Goal: Navigation & Orientation: Find specific page/section

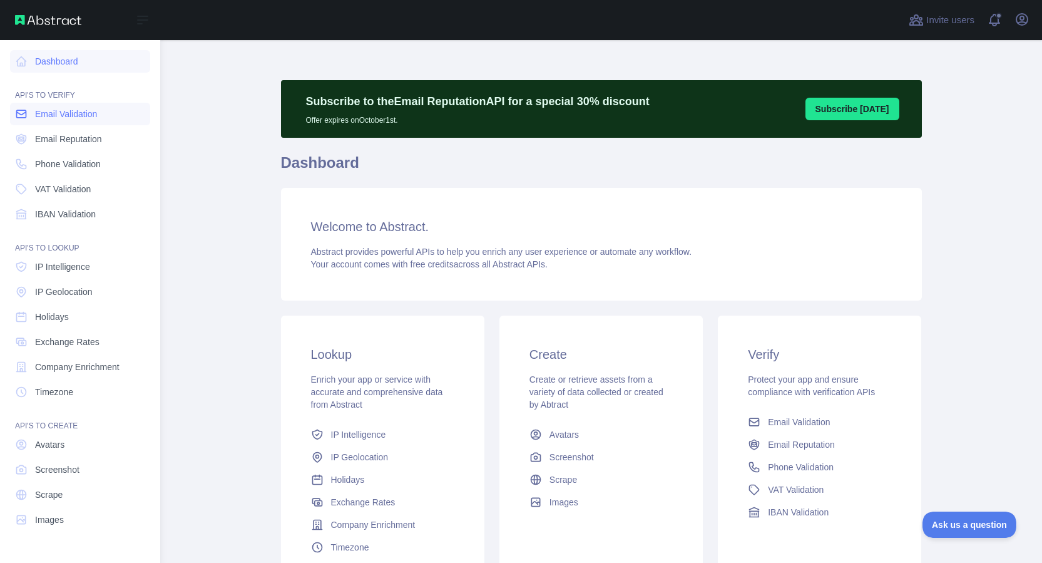
click at [85, 112] on span "Email Validation" at bounding box center [66, 114] width 62 height 13
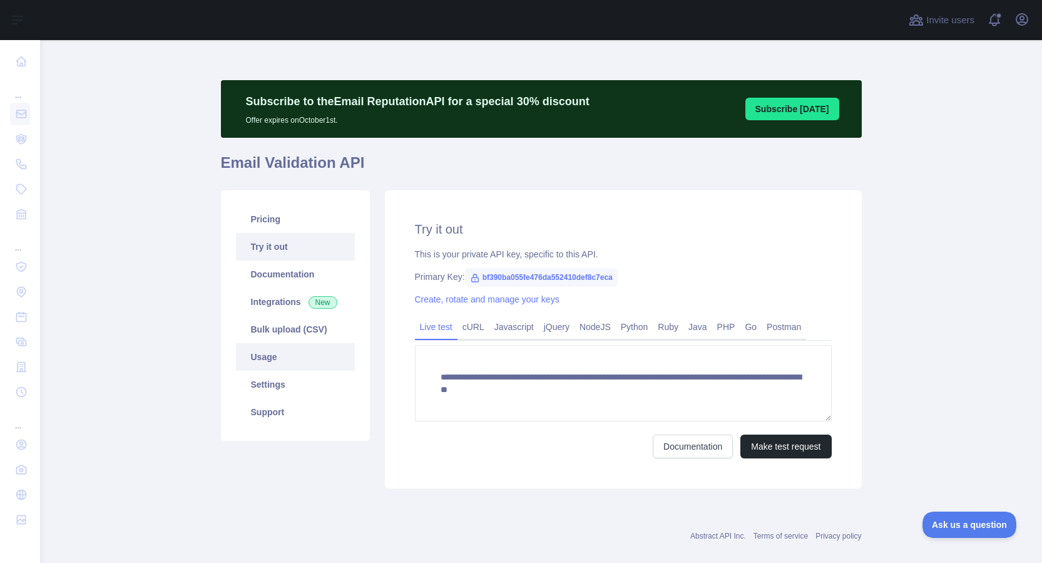
click at [288, 352] on link "Usage" at bounding box center [295, 357] width 119 height 28
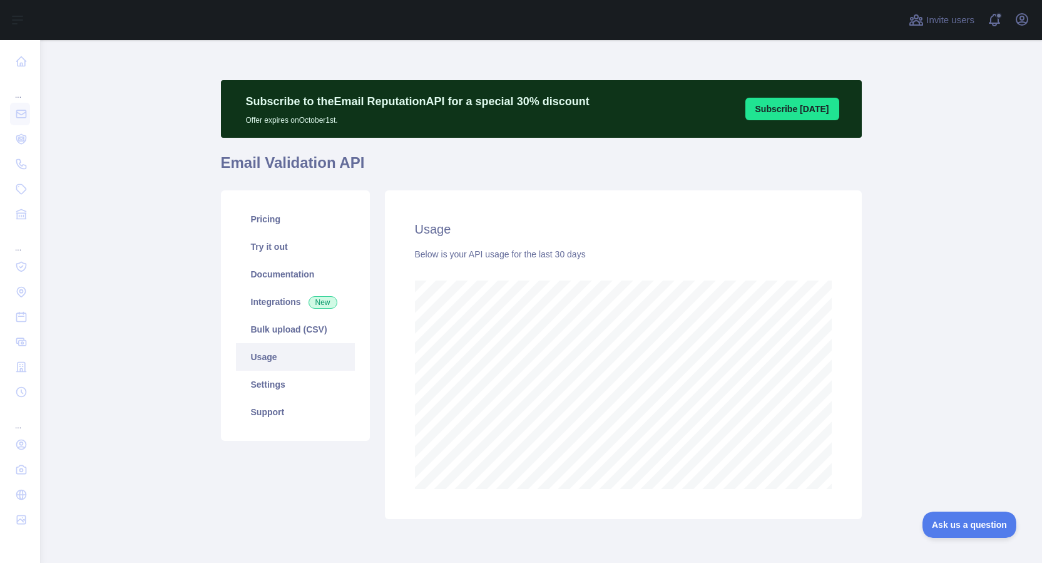
scroll to position [523, 993]
click at [301, 395] on link "Settings" at bounding box center [295, 385] width 119 height 28
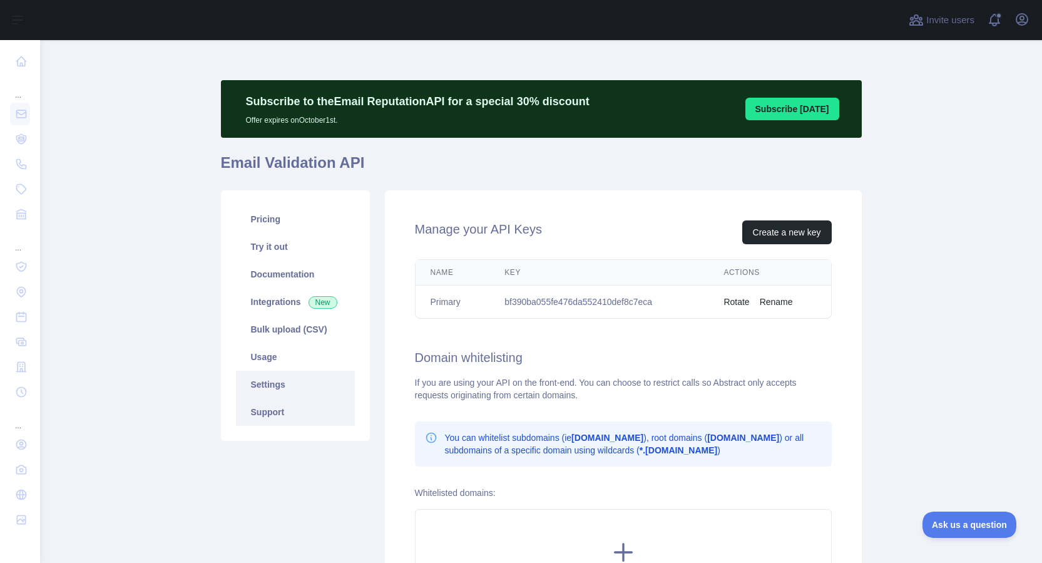
click at [317, 398] on link "Support" at bounding box center [295, 412] width 119 height 28
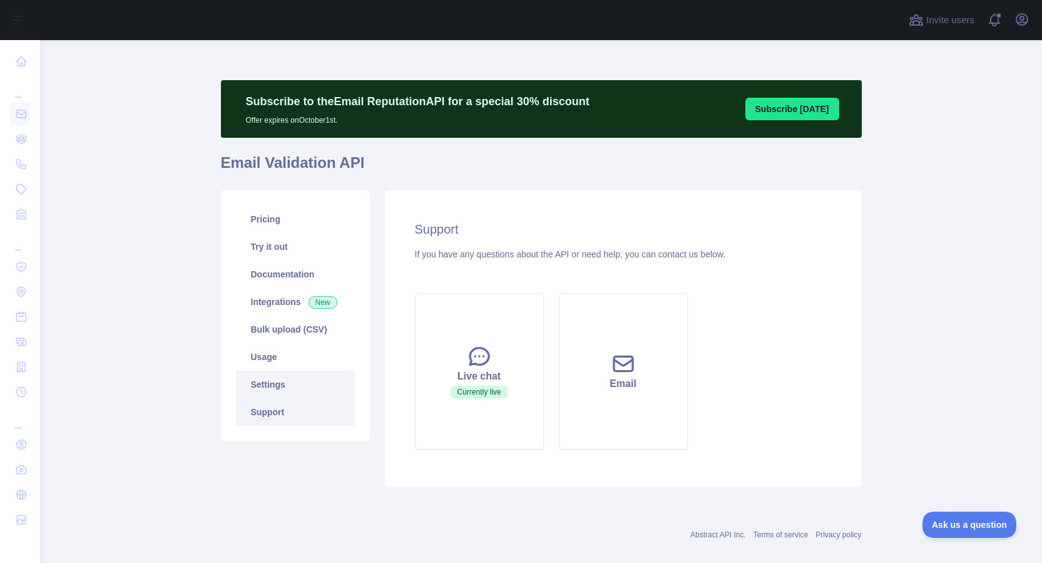
click at [329, 386] on link "Settings" at bounding box center [295, 385] width 119 height 28
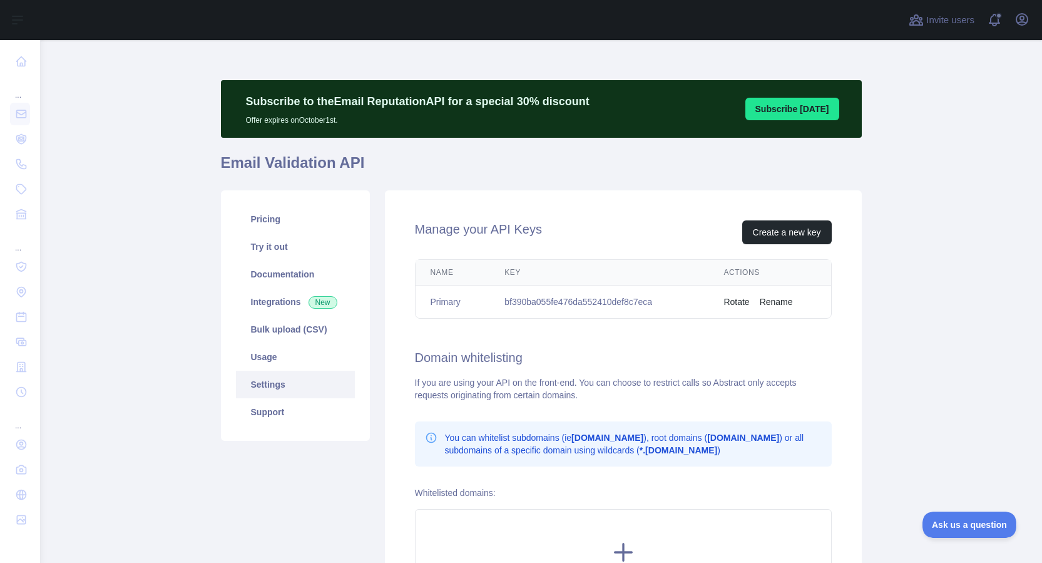
click at [446, 183] on div "Pricing Try it out Documentation Integrations New Bulk upload (CSV) Usage Setti…" at bounding box center [541, 414] width 656 height 463
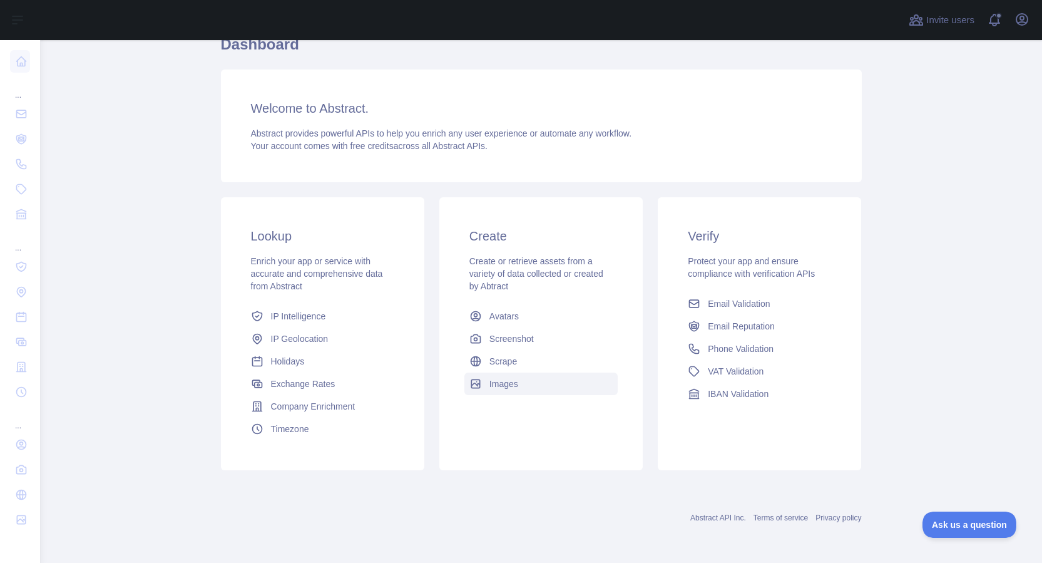
scroll to position [103, 0]
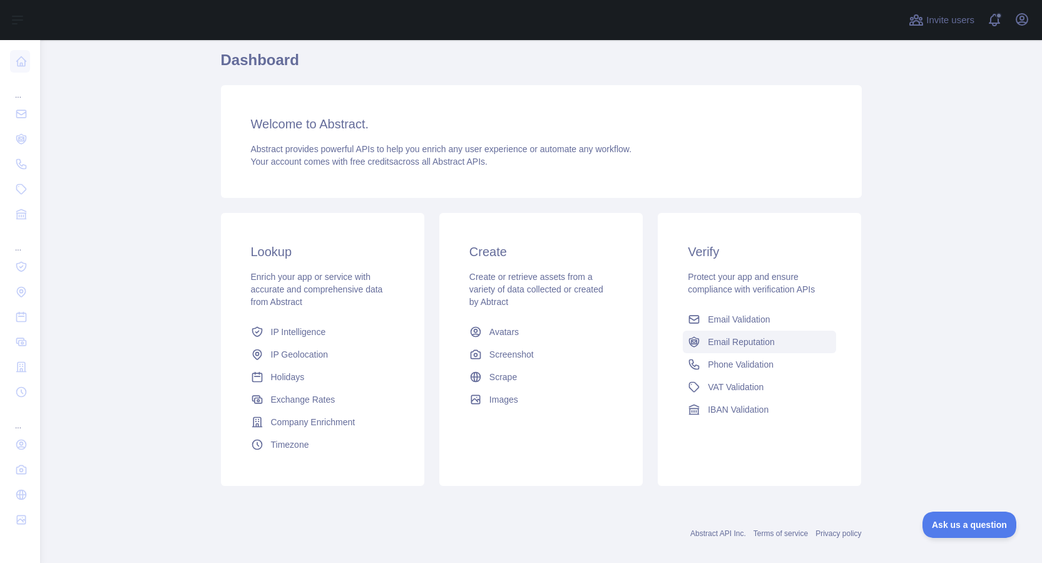
click at [708, 336] on span "Email Reputation" at bounding box center [741, 341] width 67 height 13
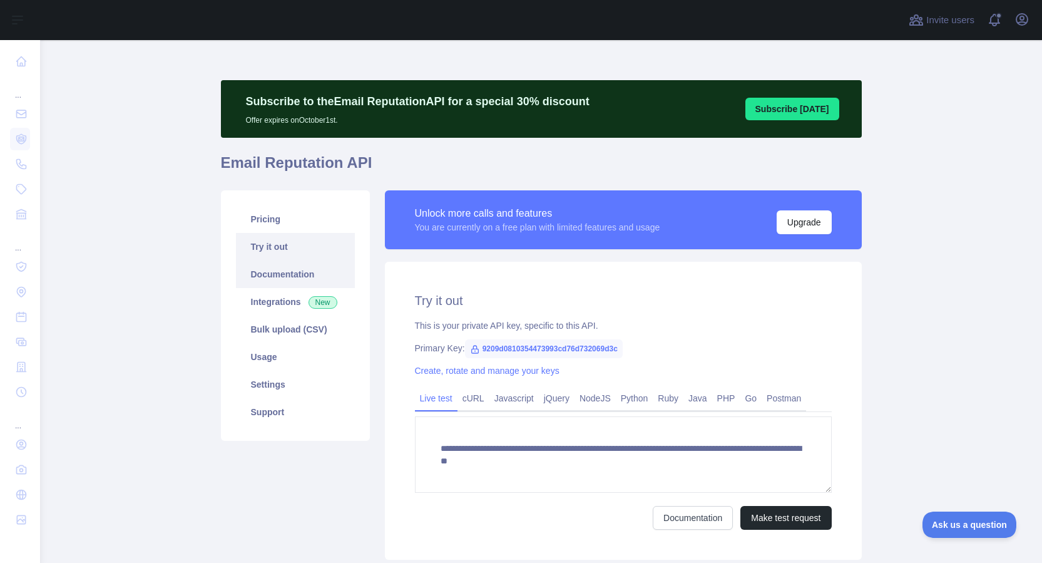
click at [320, 275] on link "Documentation" at bounding box center [295, 274] width 119 height 28
